Goal: Task Accomplishment & Management: Use online tool/utility

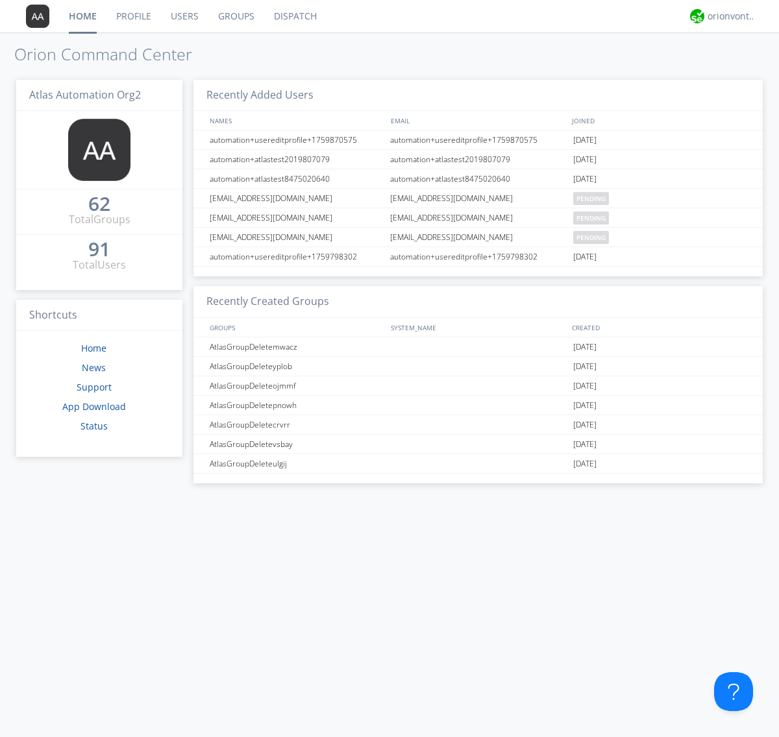
click at [294, 16] on link "Dispatch" at bounding box center [295, 16] width 62 height 32
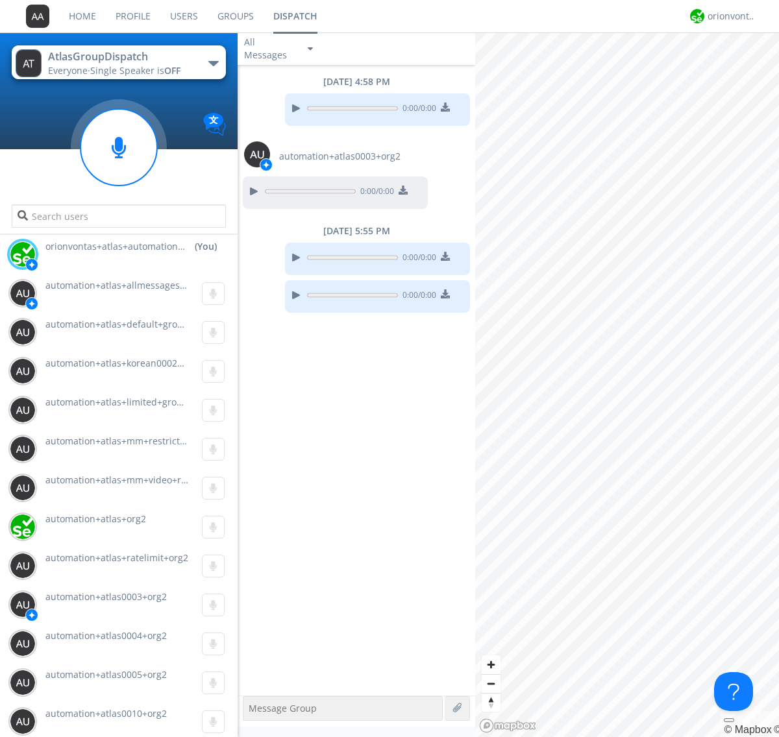
click at [213, 63] on div "button" at bounding box center [213, 63] width 10 height 5
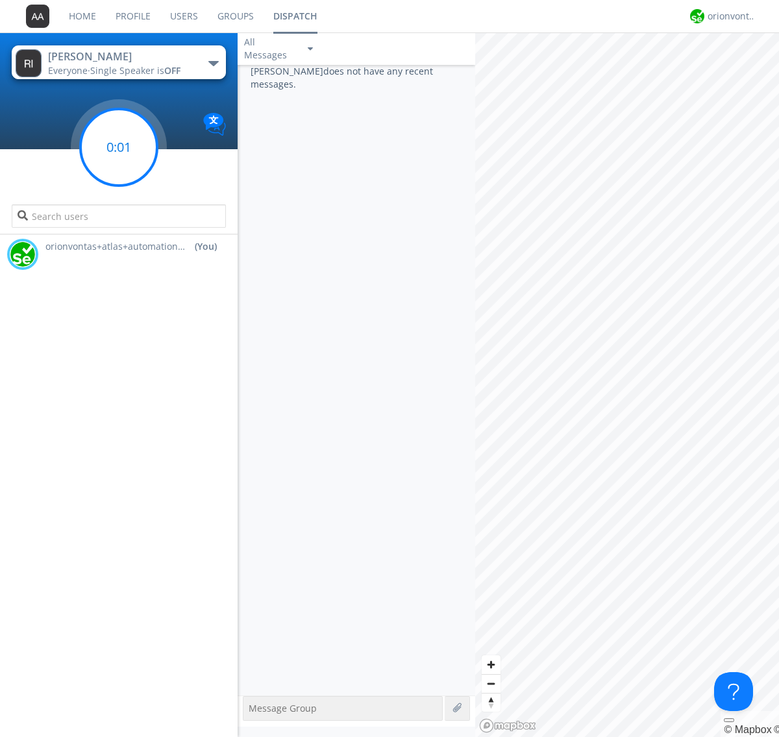
click at [119, 147] on g at bounding box center [118, 147] width 77 height 77
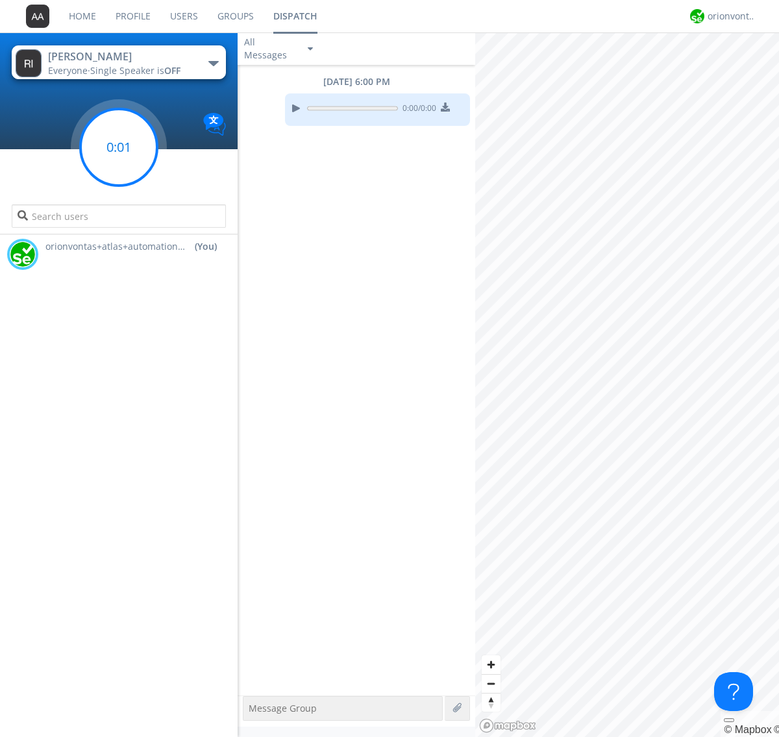
click at [119, 147] on g at bounding box center [118, 147] width 77 height 77
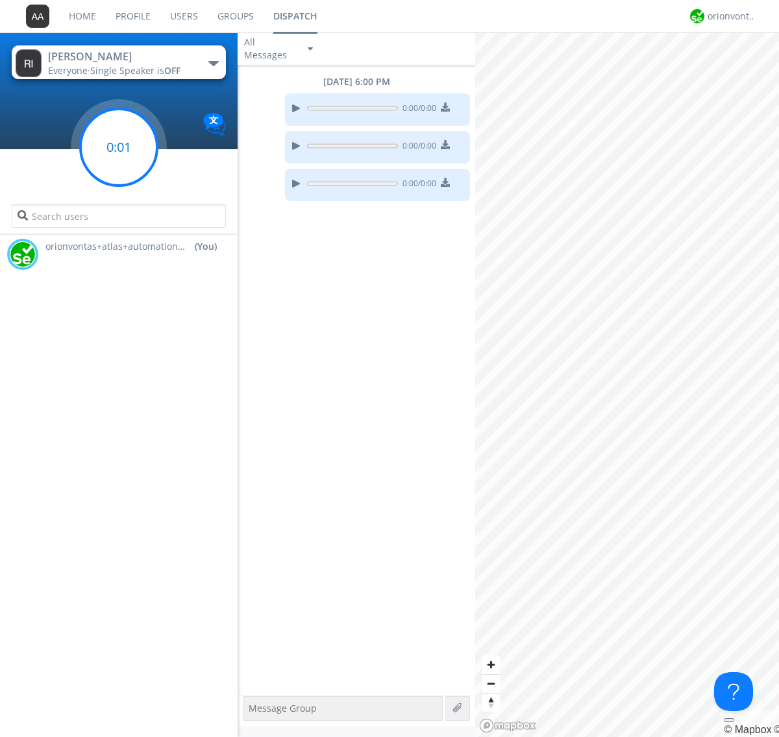
click at [119, 147] on g at bounding box center [118, 147] width 77 height 77
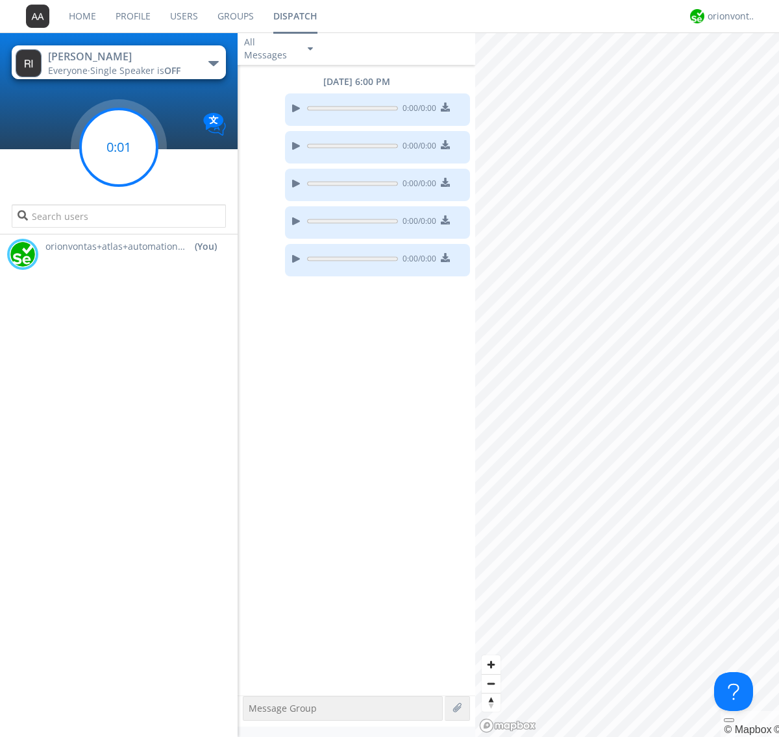
click at [119, 147] on g at bounding box center [118, 147] width 77 height 77
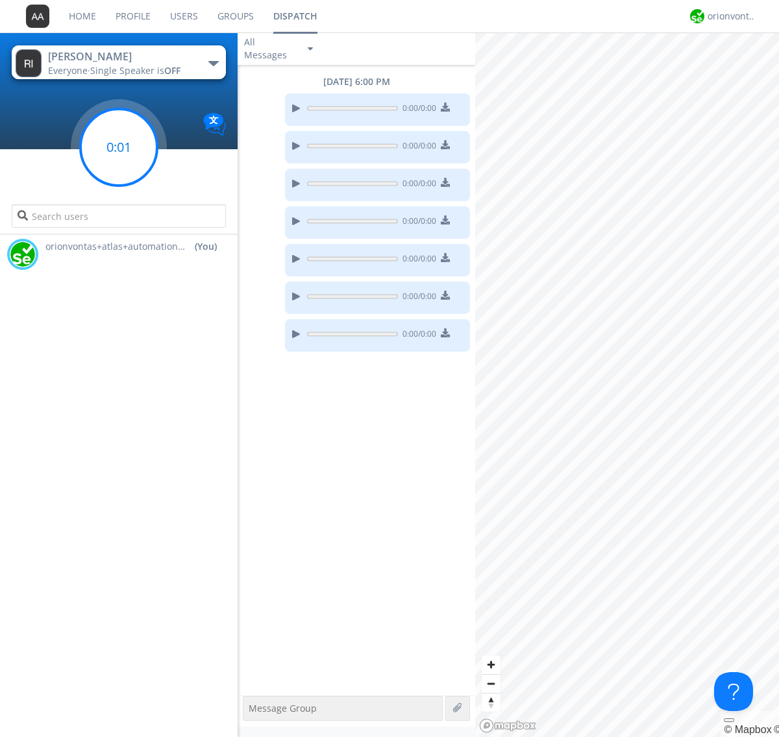
click at [119, 147] on g at bounding box center [118, 147] width 77 height 77
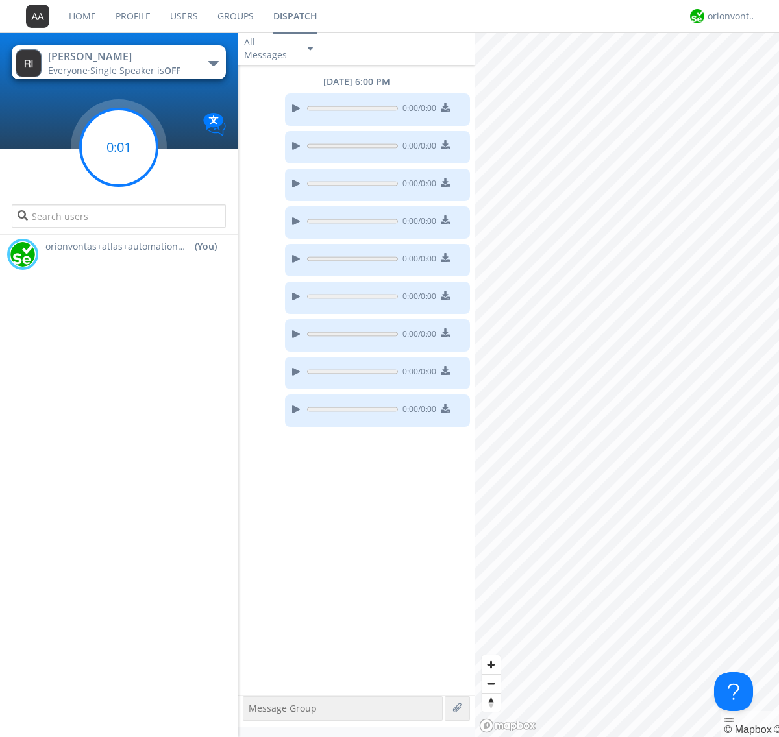
click at [119, 147] on g at bounding box center [118, 147] width 77 height 77
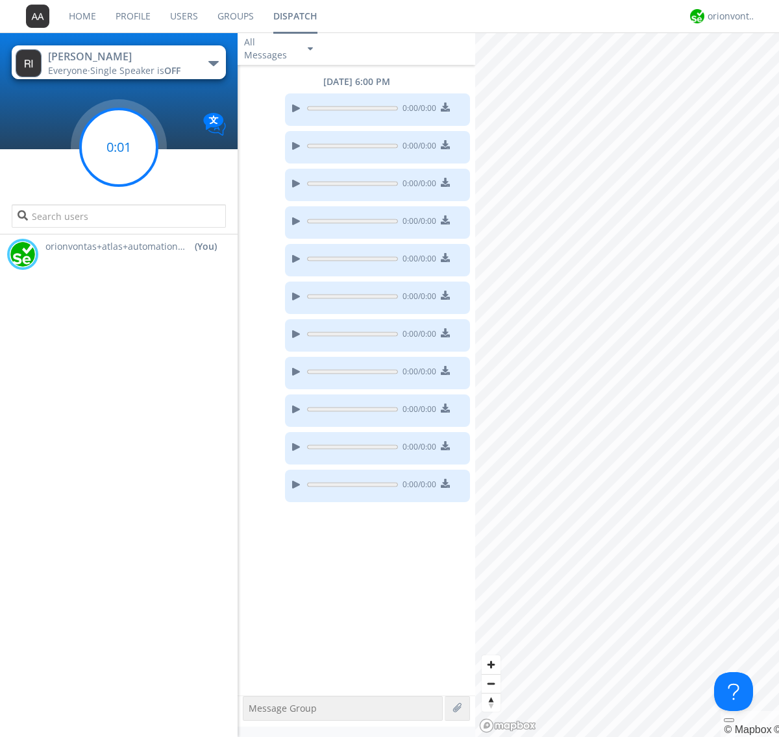
click at [119, 147] on g at bounding box center [118, 147] width 77 height 77
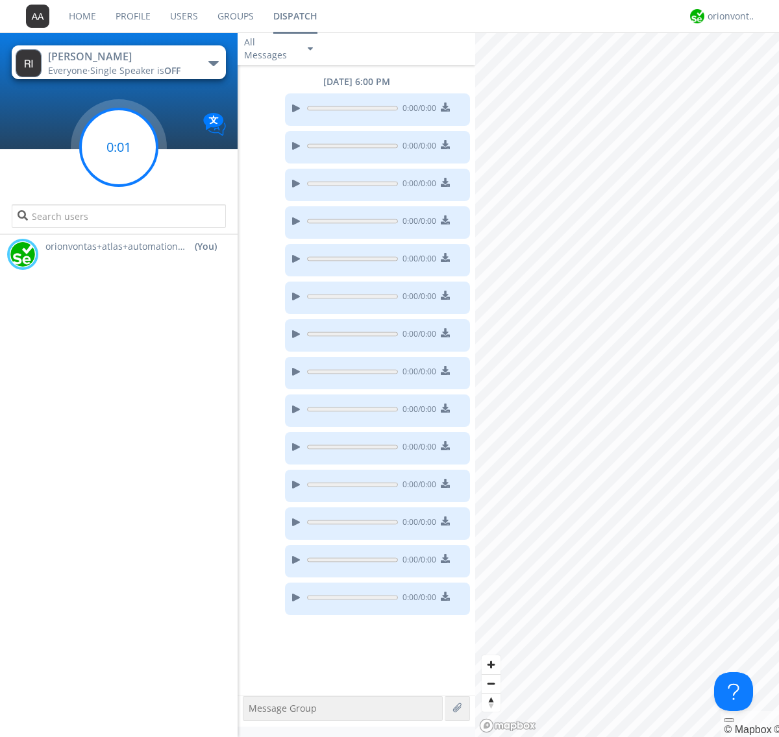
click at [119, 147] on g at bounding box center [118, 147] width 77 height 77
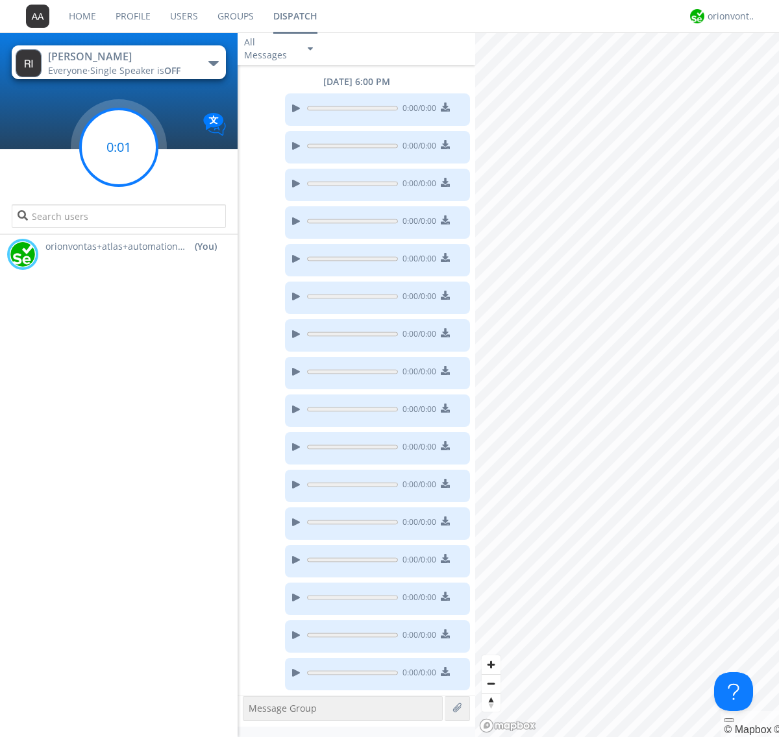
click at [119, 147] on g at bounding box center [118, 147] width 77 height 77
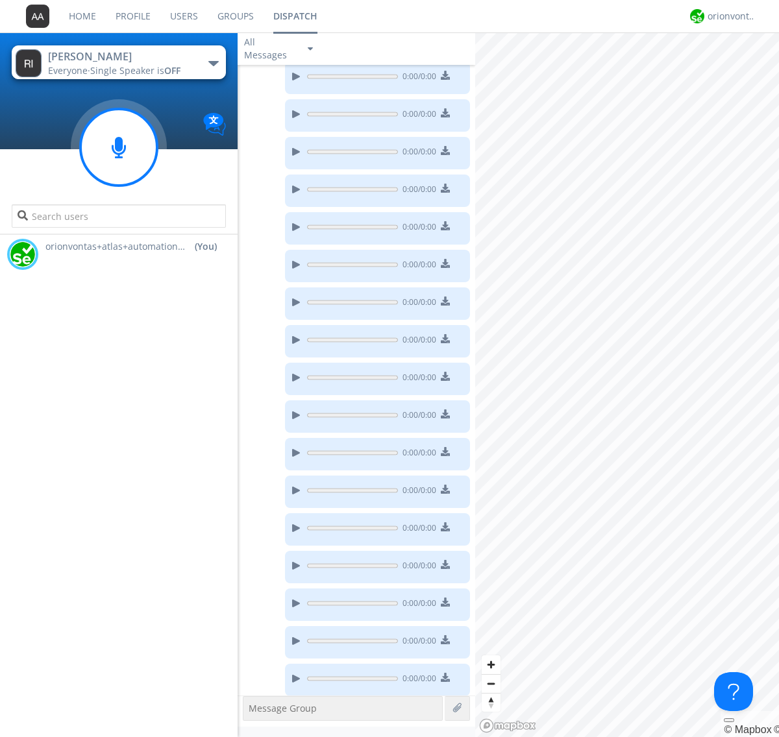
scroll to position [38, 0]
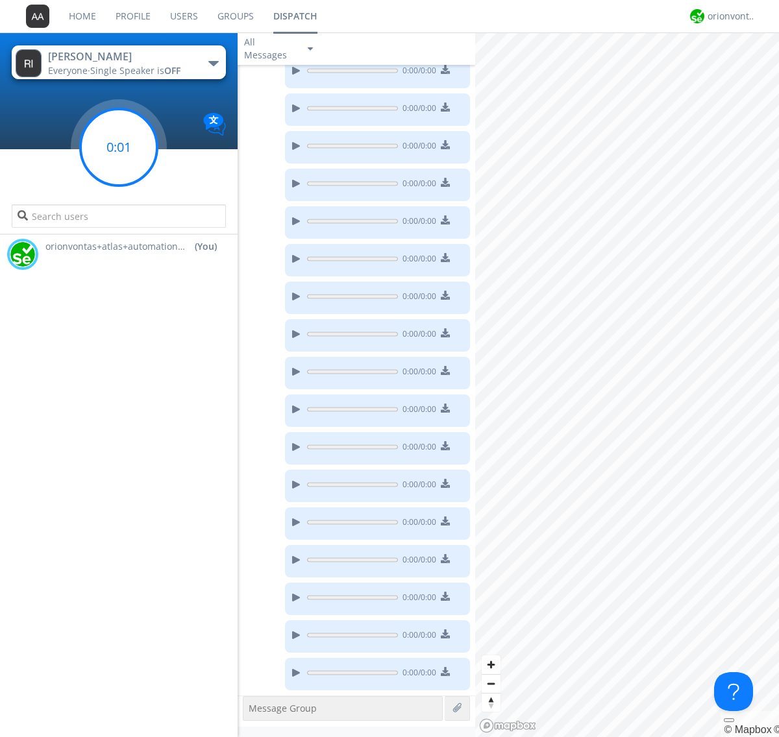
click at [119, 147] on g at bounding box center [118, 147] width 77 height 77
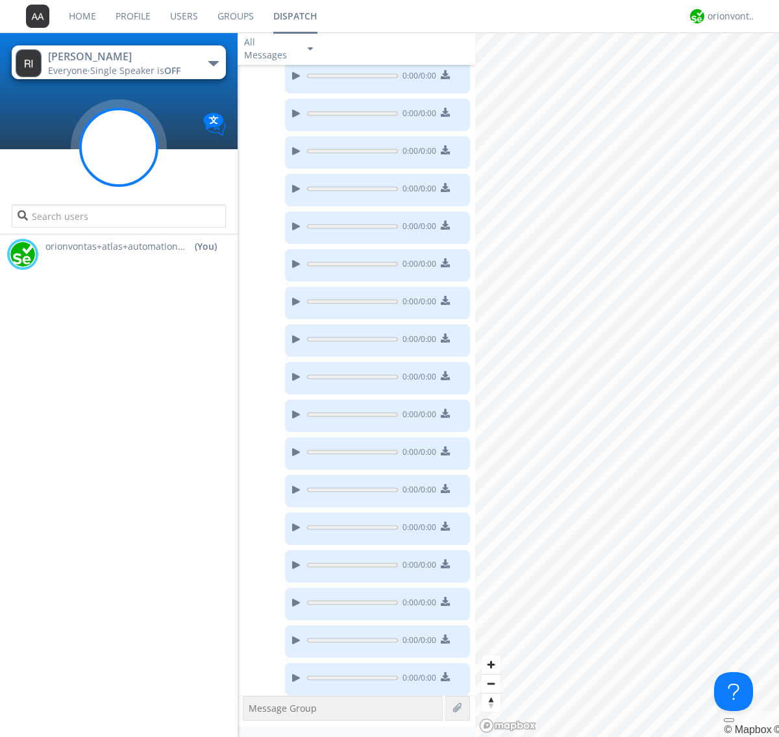
scroll to position [113, 0]
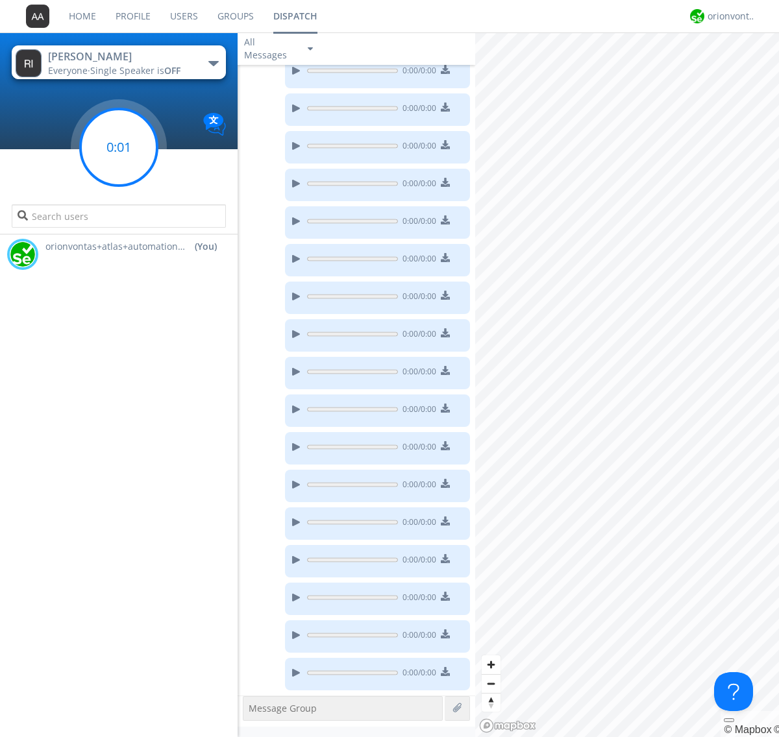
click at [119, 147] on g at bounding box center [118, 147] width 77 height 77
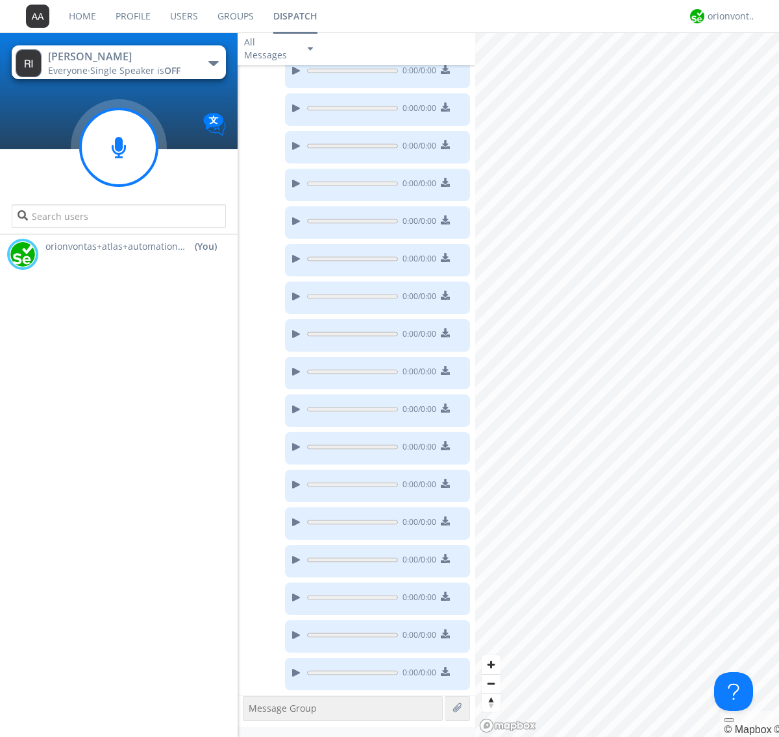
scroll to position [265, 0]
click at [119, 147] on g at bounding box center [118, 147] width 77 height 77
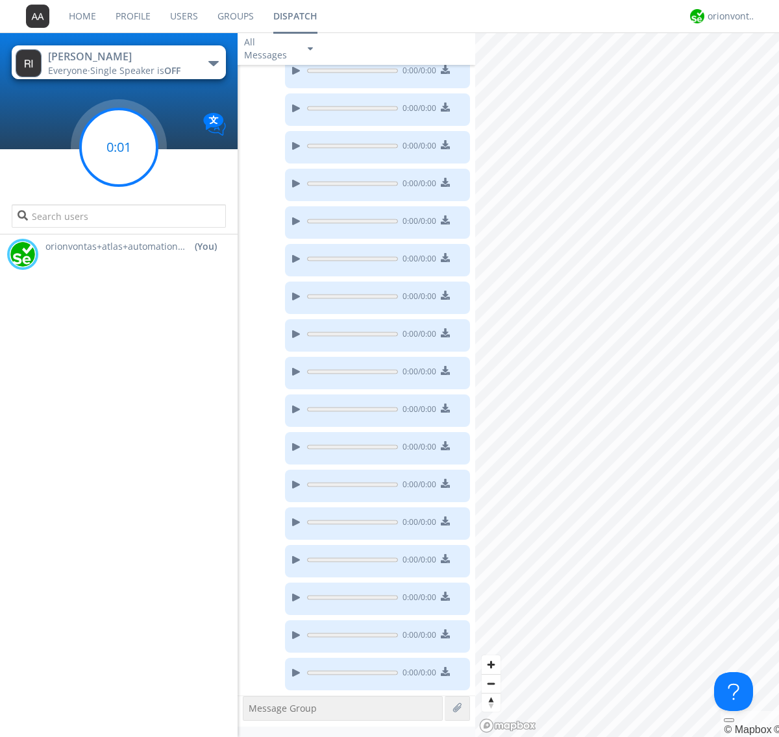
click at [119, 147] on g at bounding box center [118, 147] width 77 height 77
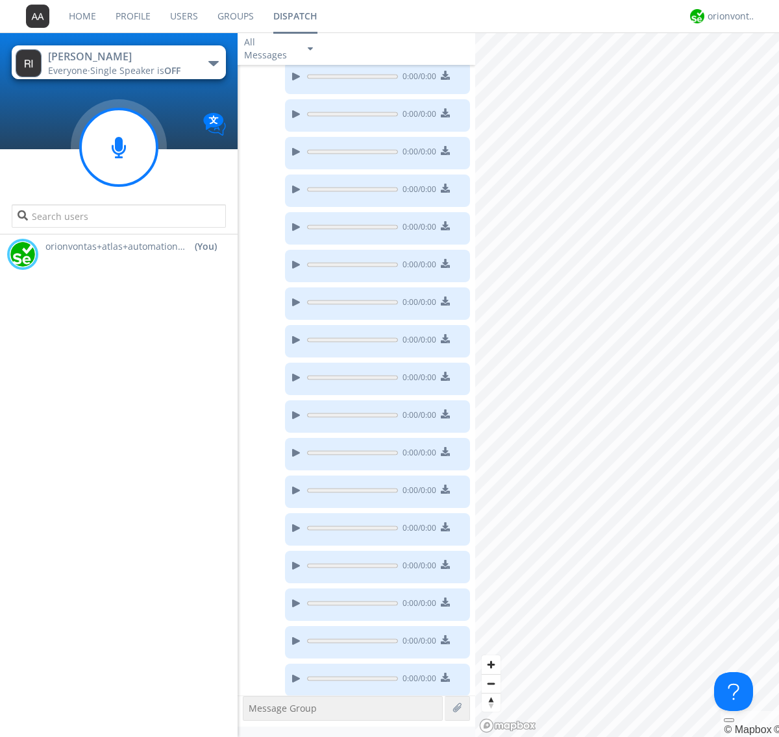
scroll to position [378, 0]
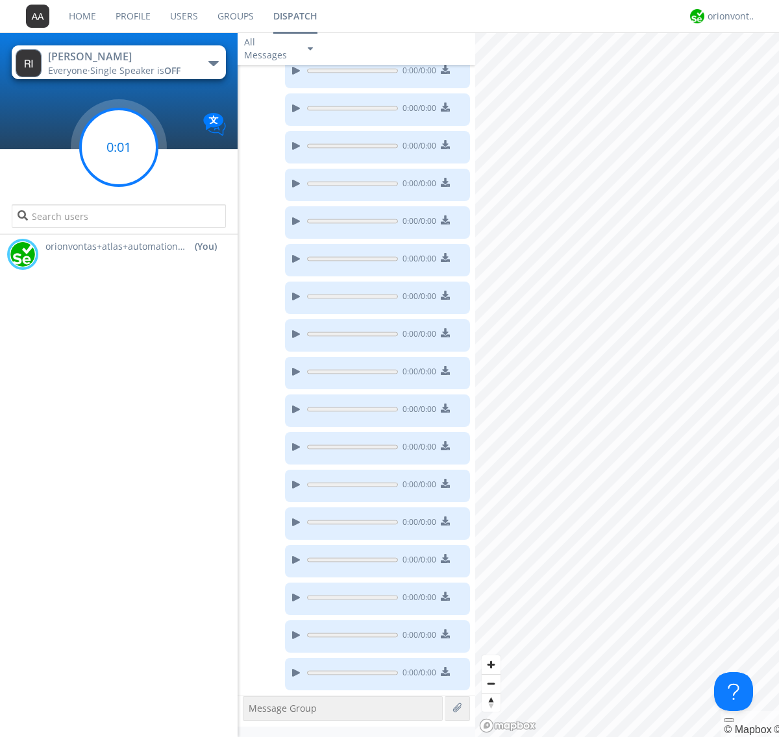
click at [119, 147] on g at bounding box center [118, 147] width 77 height 77
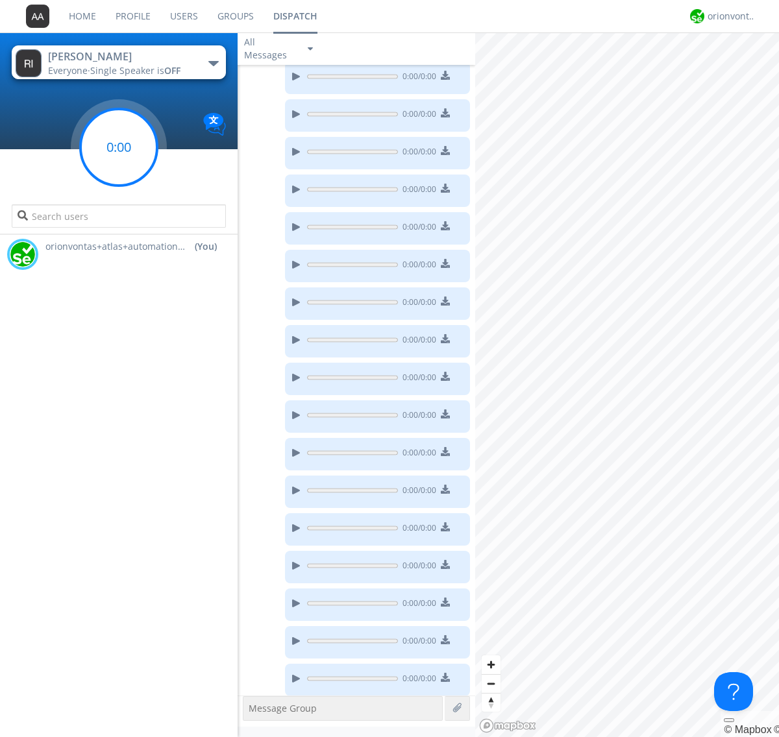
scroll to position [415, 0]
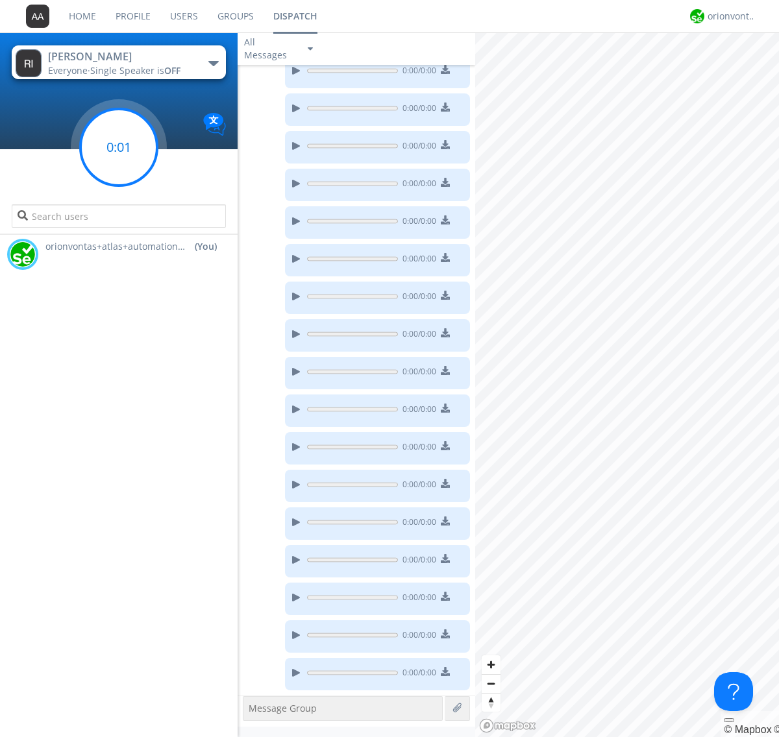
click at [119, 147] on g at bounding box center [118, 147] width 77 height 77
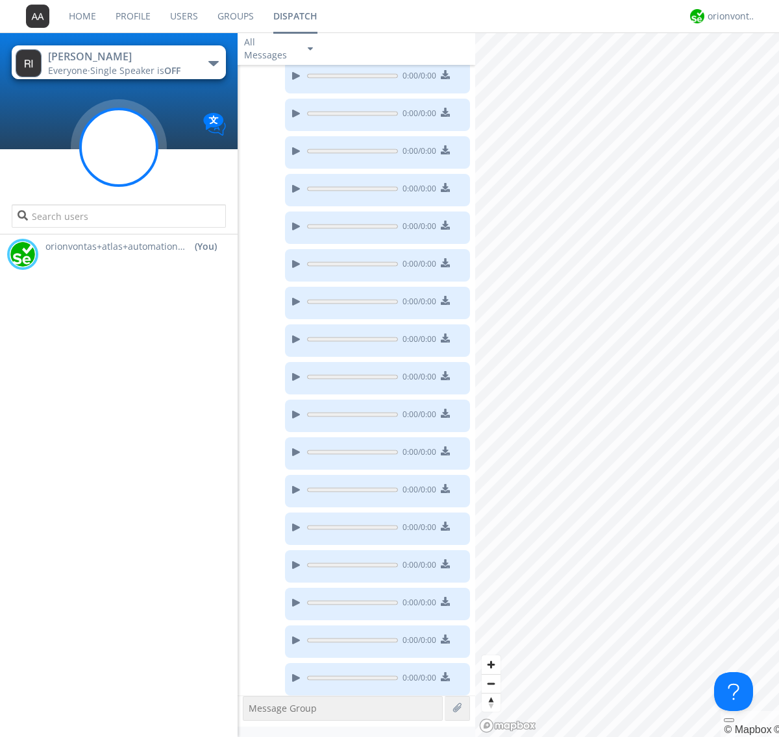
scroll to position [491, 0]
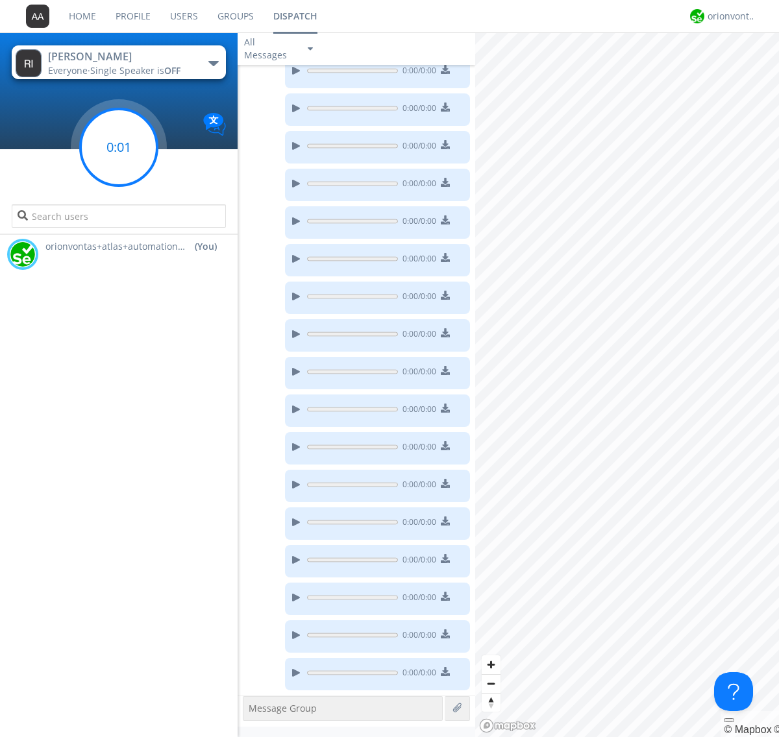
click at [119, 147] on g at bounding box center [118, 147] width 77 height 77
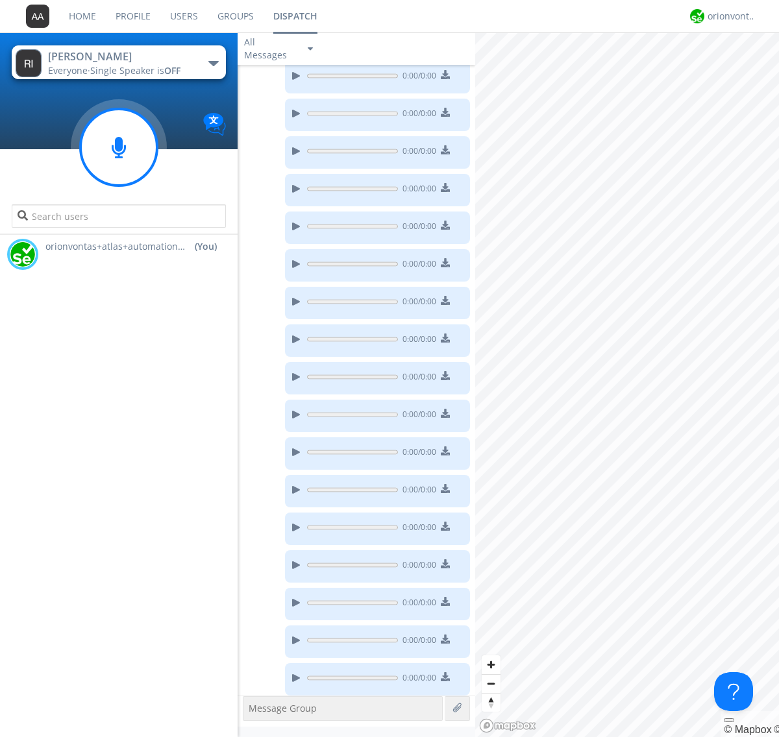
scroll to position [528, 0]
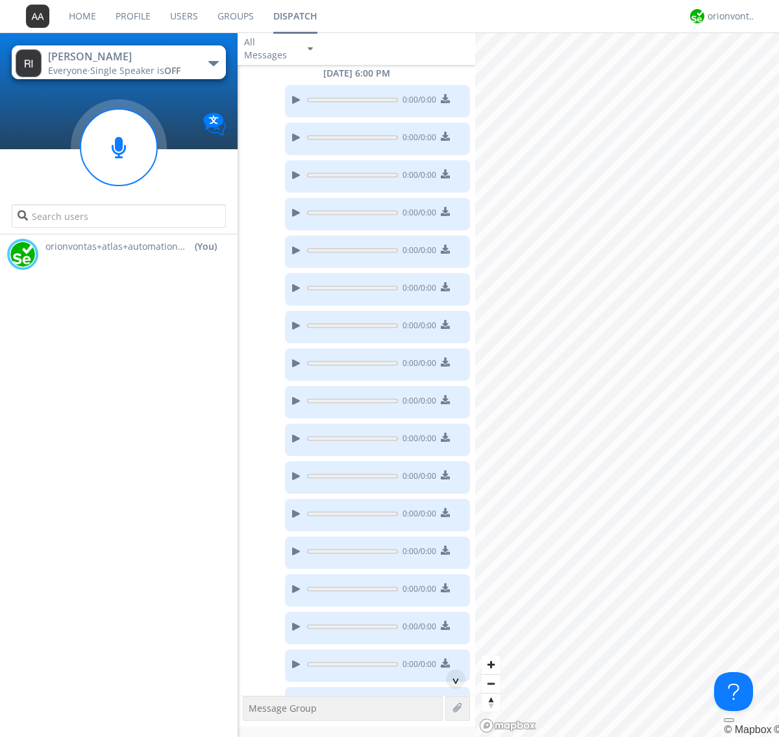
click at [353, 85] on div "0:00 / 0:00" at bounding box center [354, 104] width 232 height 38
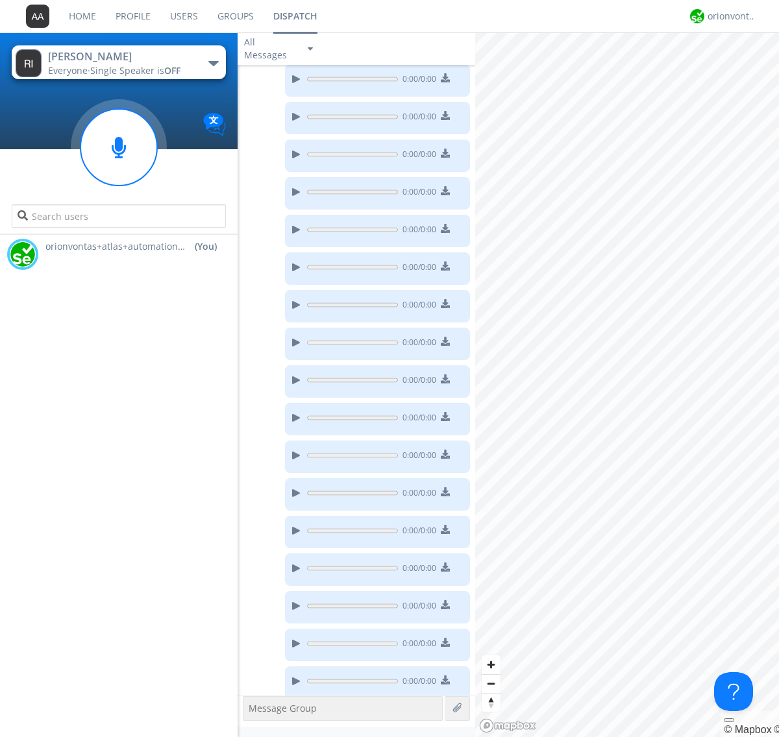
scroll to position [566, 0]
